Goal: Task Accomplishment & Management: Manage account settings

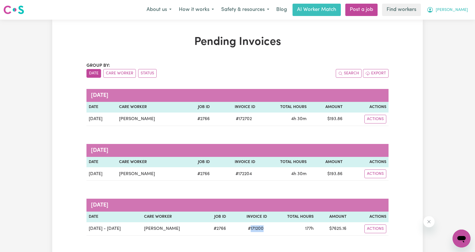
click at [464, 6] on button "[PERSON_NAME]" at bounding box center [447, 10] width 49 height 12
click at [446, 35] on link "Logout" at bounding box center [449, 32] width 44 height 11
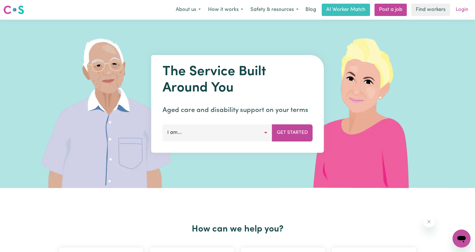
click at [463, 12] on link "Login" at bounding box center [461, 10] width 19 height 12
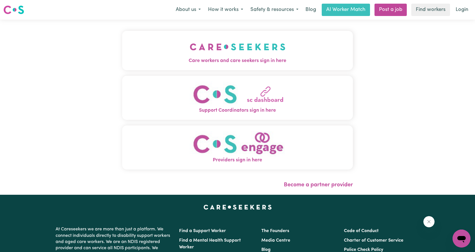
click at [190, 43] on img "Care workers and care seekers sign in here" at bounding box center [238, 46] width 96 height 21
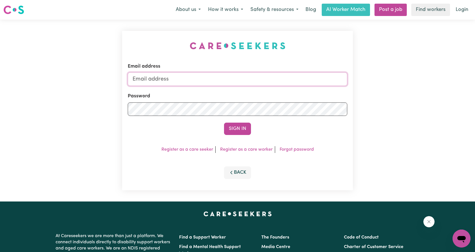
click at [258, 82] on input "Email address" at bounding box center [238, 78] width 220 height 13
drag, startPoint x: 161, startPoint y: 80, endPoint x: 300, endPoint y: 102, distance: 141.0
click at [297, 101] on form "Email address [EMAIL_ADDRESS][PERSON_NAME][DOMAIN_NAME] Password Sign In" at bounding box center [238, 99] width 220 height 72
type input "[EMAIL_ADDRESS][DOMAIN_NAME]"
click at [239, 134] on button "Sign In" at bounding box center [237, 129] width 27 height 12
